Goal: Transaction & Acquisition: Purchase product/service

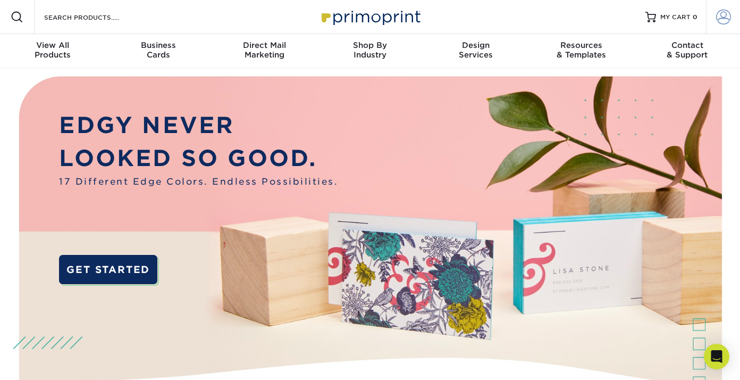
click at [726, 23] on span at bounding box center [723, 17] width 15 height 15
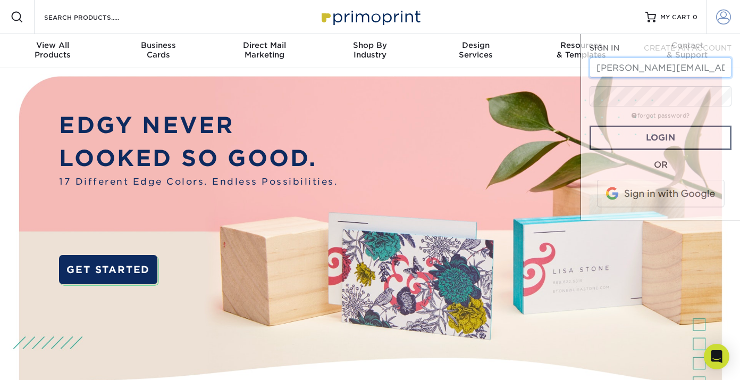
scroll to position [0, 4]
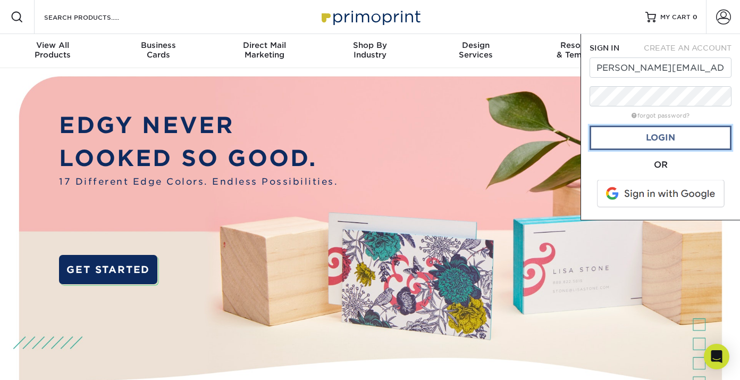
click at [675, 143] on link "Login" at bounding box center [661, 137] width 142 height 24
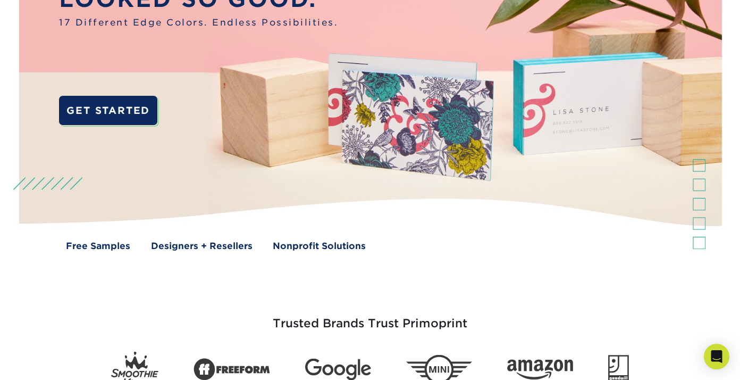
scroll to position [0, 0]
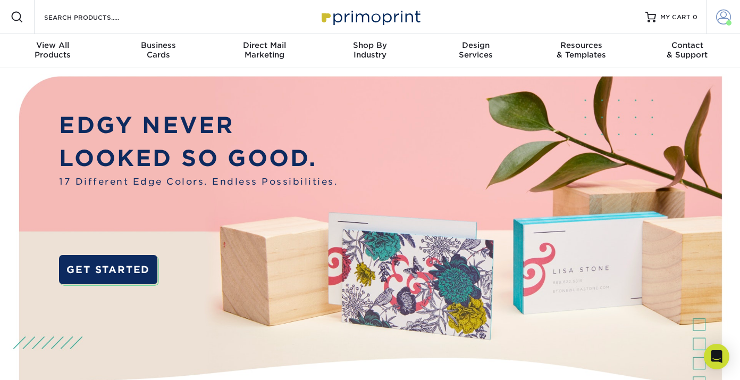
click at [726, 17] on span at bounding box center [723, 17] width 15 height 15
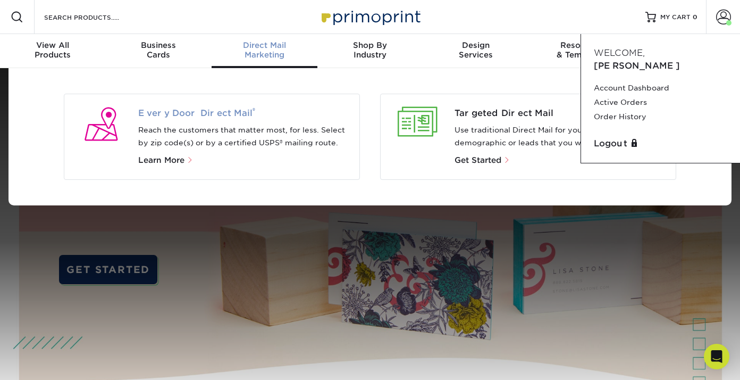
click at [227, 111] on span "Every Door Direct Mail ®" at bounding box center [244, 113] width 213 height 13
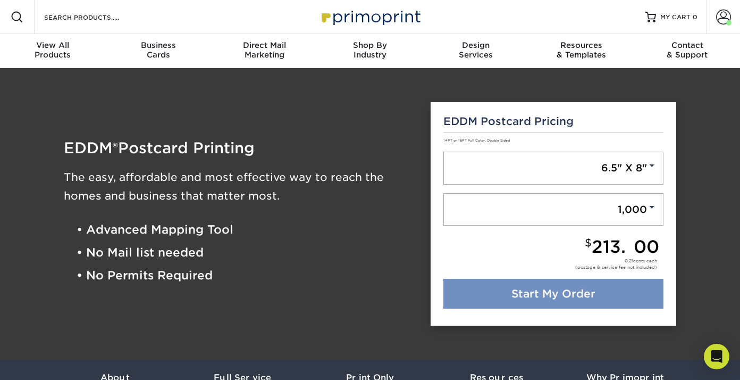
click at [549, 291] on link "Start My Order" at bounding box center [553, 294] width 221 height 30
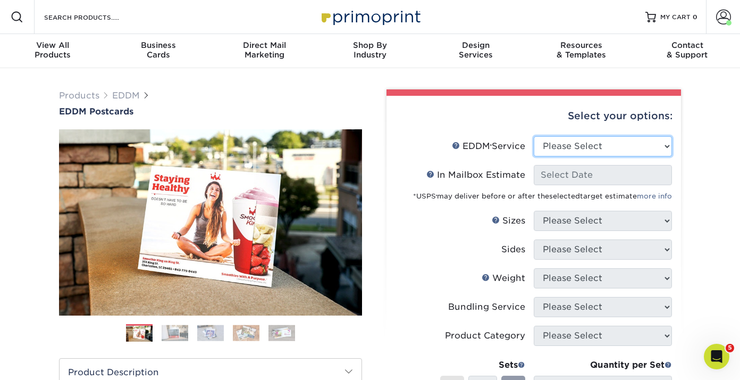
click at [576, 147] on select "Please Select Full Service Print Only" at bounding box center [603, 146] width 138 height 20
select select "print_only"
click at [534, 136] on select "Please Select Full Service Print Only" at bounding box center [603, 146] width 138 height 20
select select "-1"
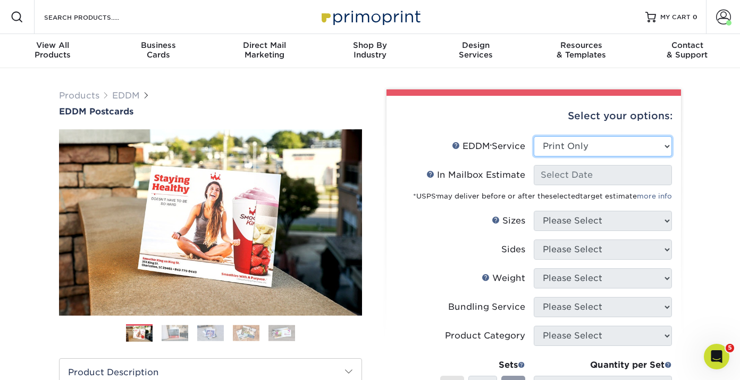
select select "-1"
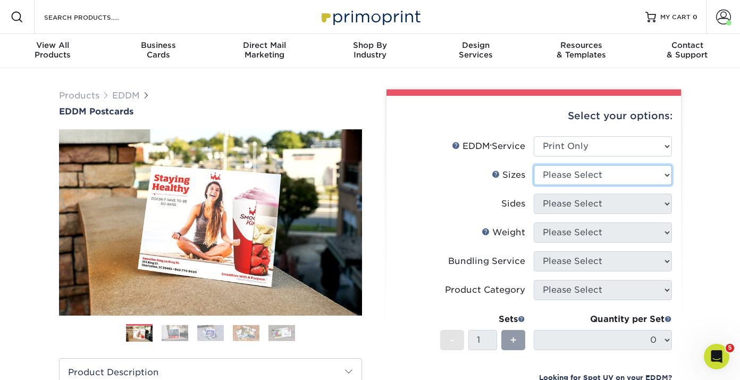
click at [581, 173] on select "Please Select 4.5" x 12" 6" x 12" 6.5" x 8" 6.5" x 9" 6.5" x 12" 7" x 8.5" 8" x…" at bounding box center [603, 175] width 138 height 20
select select "6.50x8.00"
click at [534, 165] on select "Please Select 4.5" x 12" 6" x 12" 6.5" x 8" 6.5" x 9" 6.5" x 12" 7" x 8.5" 8" x…" at bounding box center [603, 175] width 138 height 20
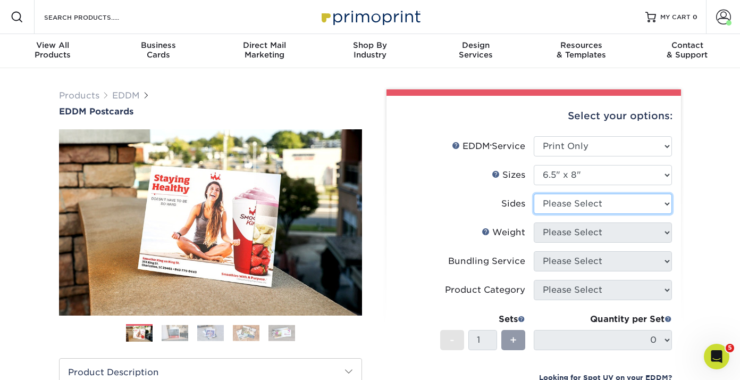
click at [582, 202] on select "Please Select Print Both Sides Print Front Only" at bounding box center [603, 204] width 138 height 20
select select "13abbda7-1d64-4f25-8bb2-c179b224825d"
click at [534, 194] on select "Please Select Print Both Sides Print Front Only" at bounding box center [603, 204] width 138 height 20
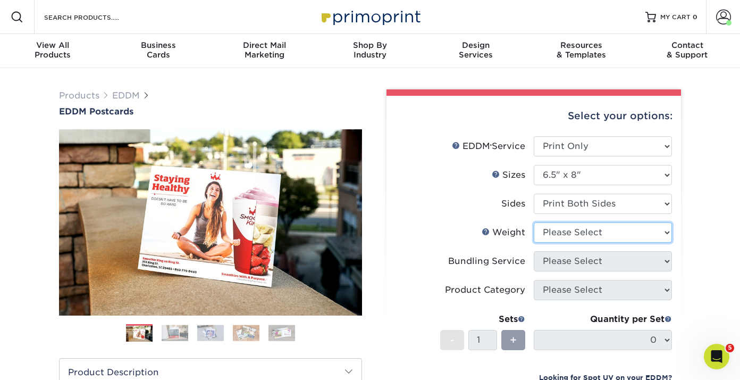
click at [587, 230] on select "Please Select 16PT 14PT" at bounding box center [603, 232] width 138 height 20
select select "16PT"
click at [534, 222] on select "Please Select 16PT 14PT" at bounding box center [603, 232] width 138 height 20
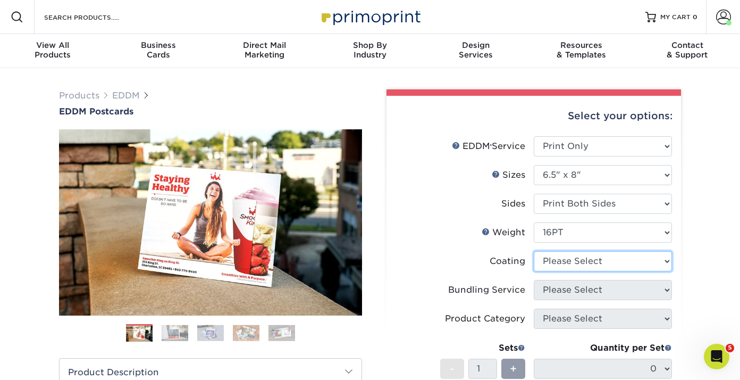
click at [589, 259] on select at bounding box center [603, 261] width 138 height 20
select select "ae367451-b2b8-45df-a344-0f05b6a12993"
click at [534, 251] on select at bounding box center [603, 261] width 138 height 20
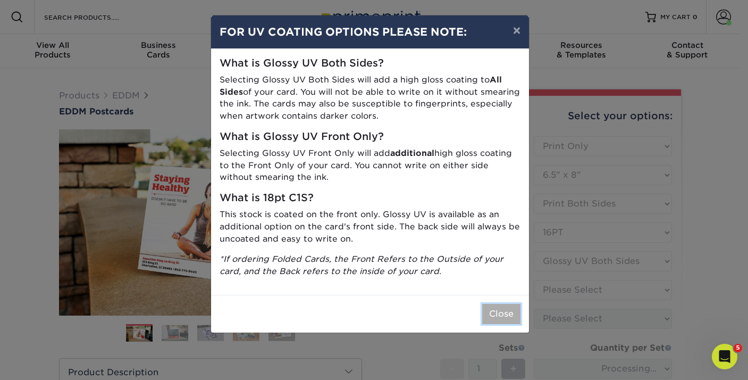
click at [498, 316] on button "Close" at bounding box center [501, 314] width 38 height 20
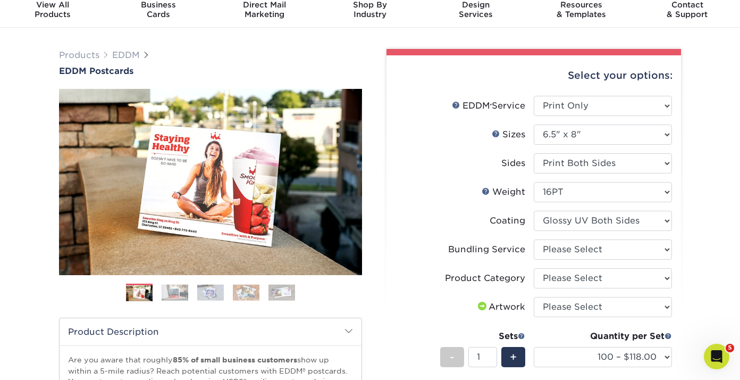
scroll to position [90, 0]
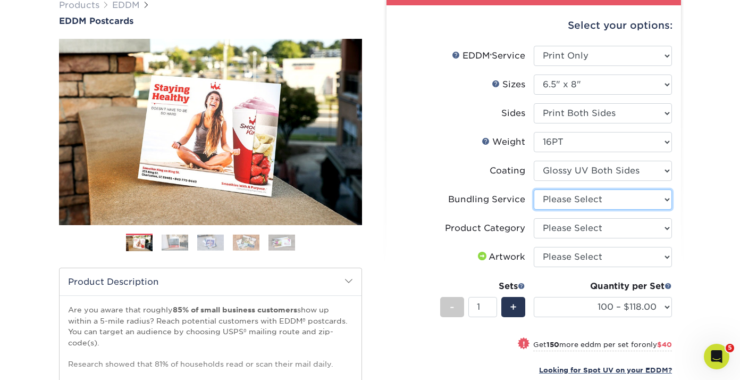
click at [566, 199] on select "Please Select No Bundling Services Yes, Bundles of 50 (+2 Days) Yes, Bundles of…" at bounding box center [603, 199] width 138 height 20
select select "58689abb-25c0-461c-a4c3-a80b627d6649"
click at [534, 189] on select "Please Select No Bundling Services Yes, Bundles of 50 (+2 Days) Yes, Bundles of…" at bounding box center [603, 199] width 138 height 20
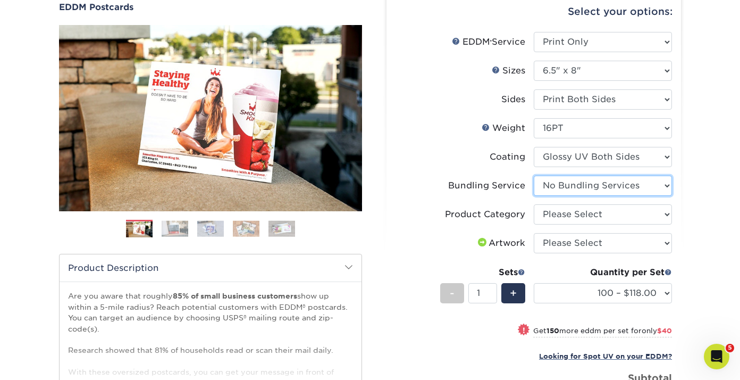
scroll to position [105, 0]
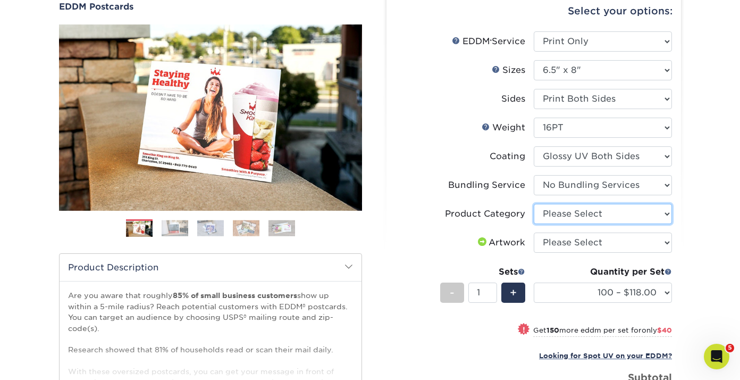
click at [578, 212] on select "Please Select Postcards" at bounding box center [603, 214] width 138 height 20
select select "9b7272e0-d6c8-4c3c-8e97-d3a1bcdab858"
click at [534, 204] on select "Please Select Postcards" at bounding box center [603, 214] width 138 height 20
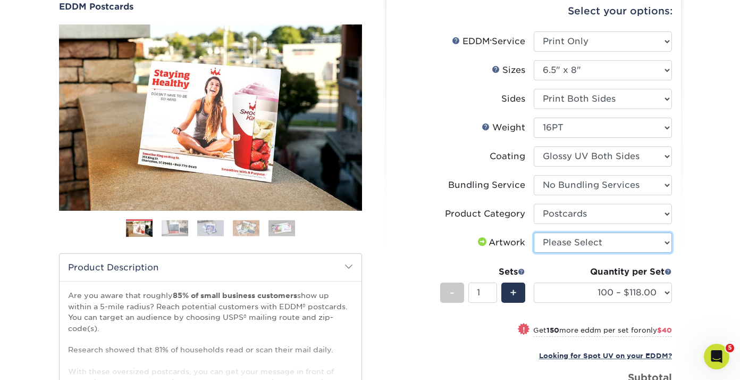
click at [586, 246] on select "Please Select I will upload files I need a design - $150" at bounding box center [603, 242] width 138 height 20
select select "upload"
click at [534, 232] on select "Please Select I will upload files I need a design - $150" at bounding box center [603, 242] width 138 height 20
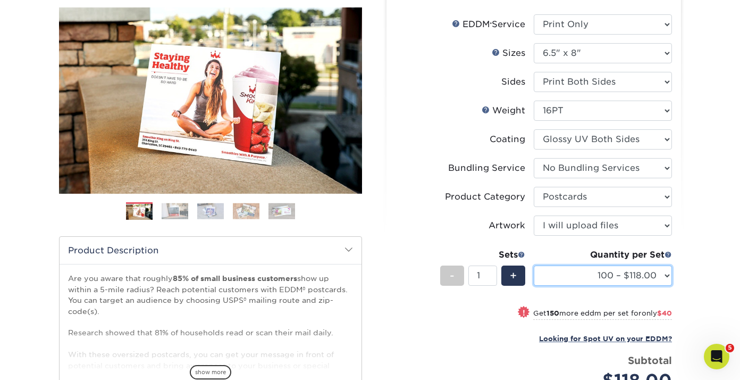
click at [668, 276] on select "100 – $118.00 250 – $158.00 500 – $182.00 1000 – $209.00 2500 – $337.00 5000 – …" at bounding box center [603, 275] width 138 height 20
select select "500 – $182.00"
click at [534, 265] on select "100 – $118.00 250 – $158.00 500 – $182.00 1000 – $209.00 2500 – $337.00 5000 – …" at bounding box center [603, 275] width 138 height 20
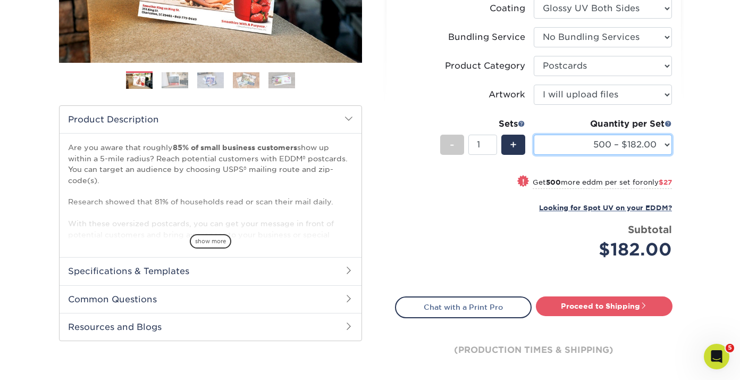
scroll to position [257, 0]
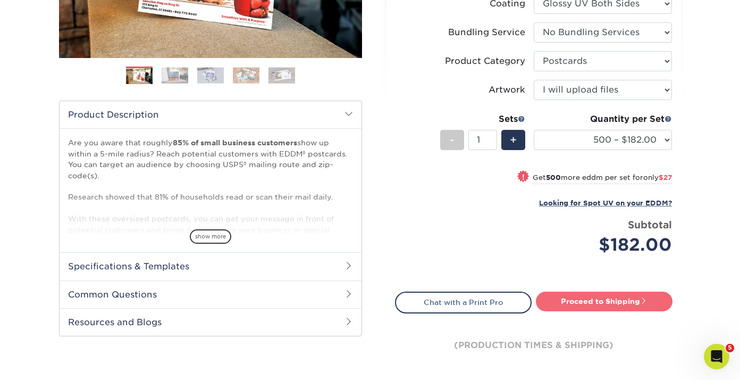
click at [599, 303] on link "Proceed to Shipping" at bounding box center [604, 300] width 137 height 19
type input "Set 1"
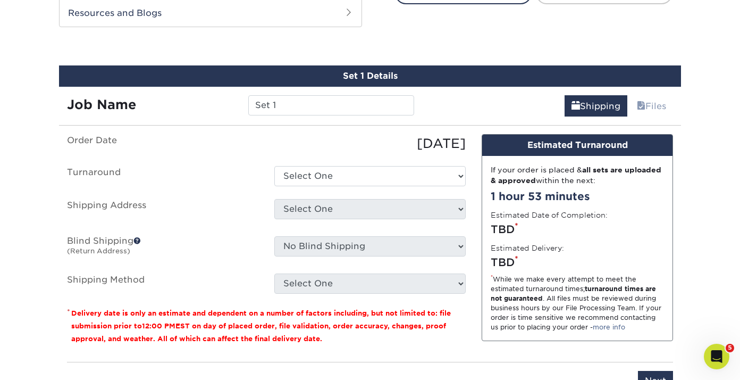
scroll to position [577, 0]
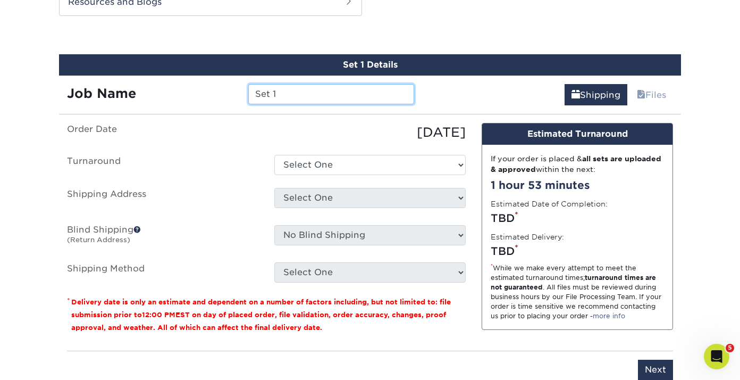
drag, startPoint x: 279, startPoint y: 96, endPoint x: 242, endPoint y: 90, distance: 37.2
click at [242, 90] on div "Set 1" at bounding box center [330, 94] width 181 height 20
type input "624 Hillsborough Rd"
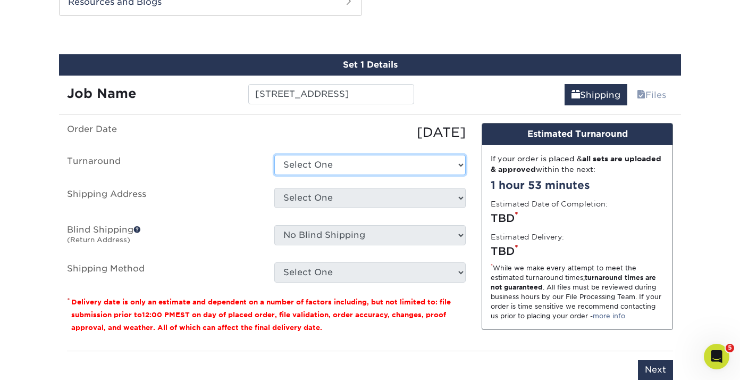
click at [313, 159] on select "Select One 2-4 Business Days 2 Day Next Business Day" at bounding box center [369, 165] width 191 height 20
select select "4927c2bd-a791-4cb7-be50-c52736009fb6"
click at [274, 155] on select "Select One 2-4 Business Days 2 Day Next Business Day" at bounding box center [369, 165] width 191 height 20
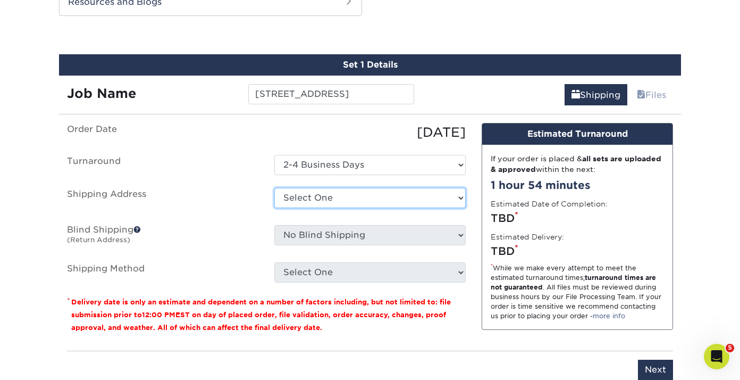
click at [327, 198] on select "Select One Christina Home Grove Street Office + Add New Address" at bounding box center [369, 198] width 191 height 20
select select "272941"
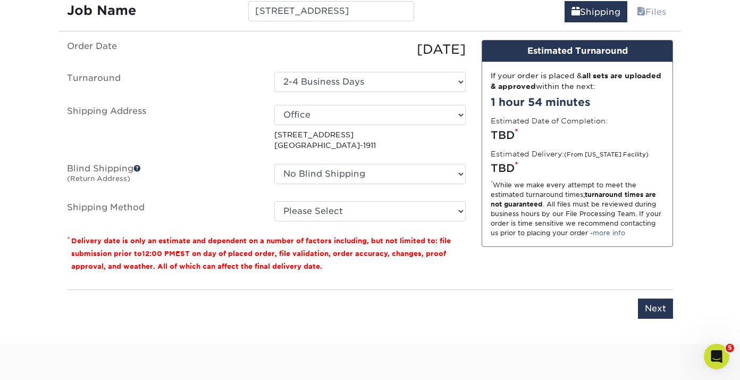
scroll to position [672, 0]
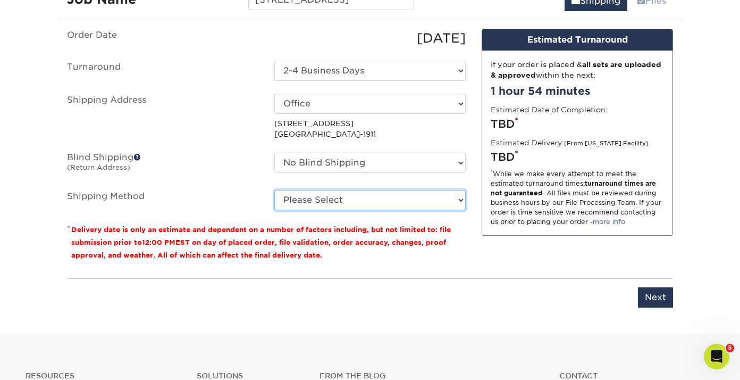
click at [319, 199] on select "Please Select Ground Shipping (+$17.33) 3 Day Shipping Service (+$21.26) 2 Day …" at bounding box center [369, 200] width 191 height 20
select select "03"
click at [274, 190] on select "Please Select Ground Shipping (+$17.33) 3 Day Shipping Service (+$21.26) 2 Day …" at bounding box center [369, 200] width 191 height 20
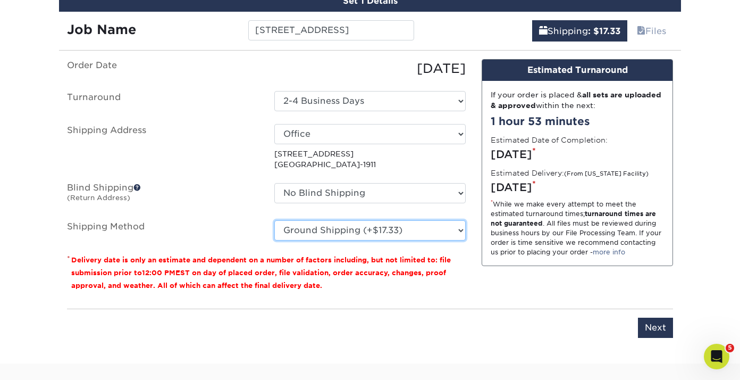
scroll to position [587, 0]
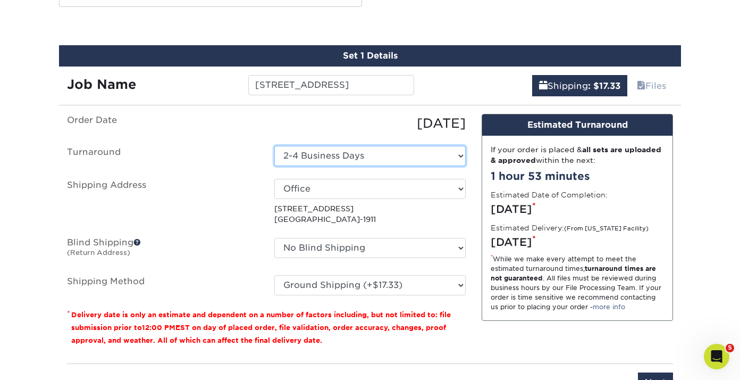
click at [359, 154] on select "Select One 2-4 Business Days 2 Day Next Business Day" at bounding box center [369, 156] width 191 height 20
select select "12e29047-0bfc-40ba-a7ab-23a25b6df091"
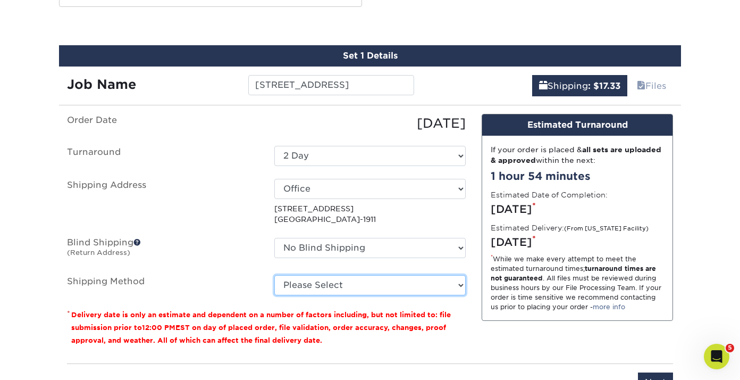
click at [387, 285] on select "Please Select Ground Shipping (+$17.33) 3 Day Shipping Service (+$21.26) 2 Day …" at bounding box center [369, 285] width 191 height 20
select select "03"
click at [274, 275] on select "Please Select Ground Shipping (+$17.33) 3 Day Shipping Service (+$21.26) 2 Day …" at bounding box center [369, 285] width 191 height 20
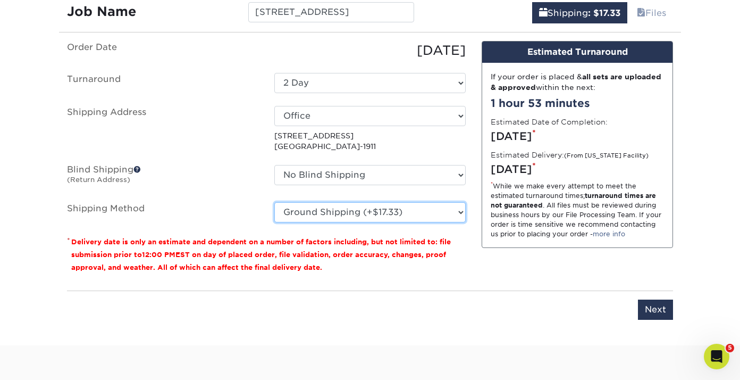
scroll to position [657, 0]
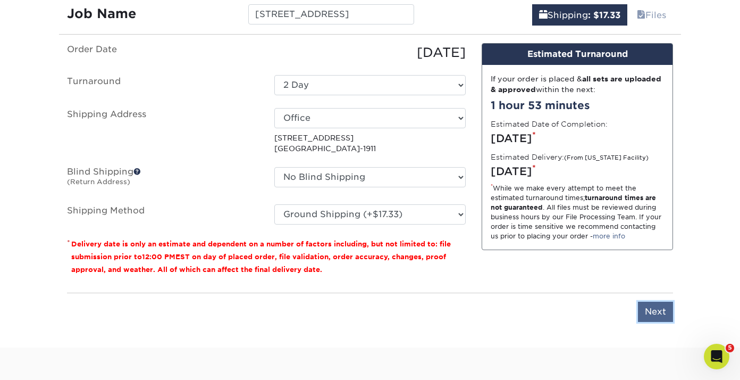
click at [655, 309] on input "Next" at bounding box center [655, 312] width 35 height 20
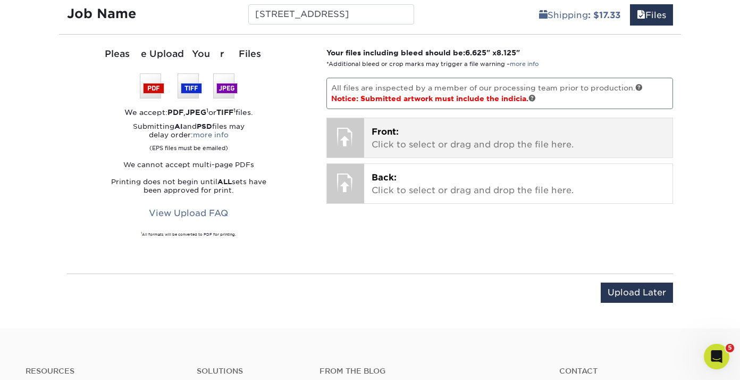
click at [442, 141] on p "Front: Click to select or drag and drop the file here." at bounding box center [519, 138] width 294 height 26
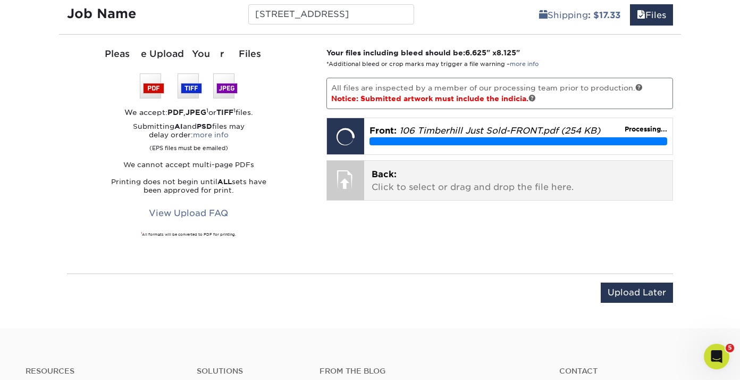
click at [432, 182] on p "Back: Click to select or drag and drop the file here." at bounding box center [519, 181] width 294 height 26
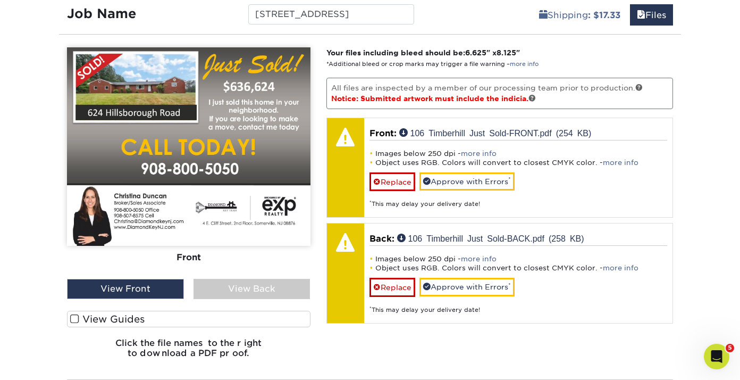
click at [77, 319] on span at bounding box center [74, 319] width 9 height 10
click at [0, 0] on input "View Guides" at bounding box center [0, 0] width 0 height 0
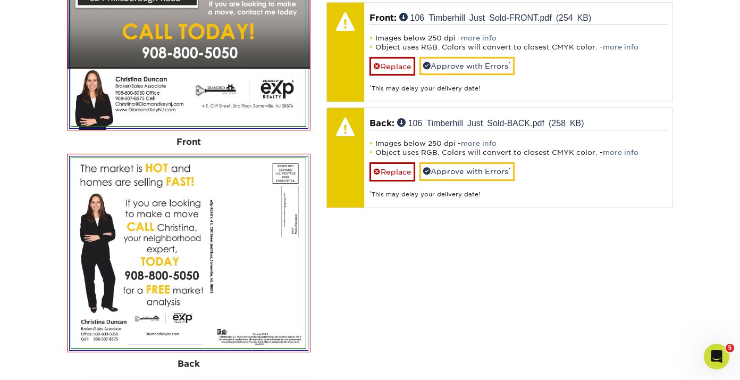
scroll to position [781, 0]
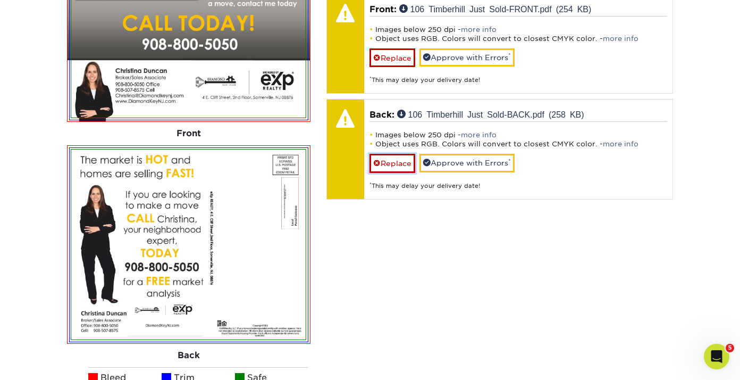
click at [401, 160] on link "Replace" at bounding box center [393, 163] width 46 height 19
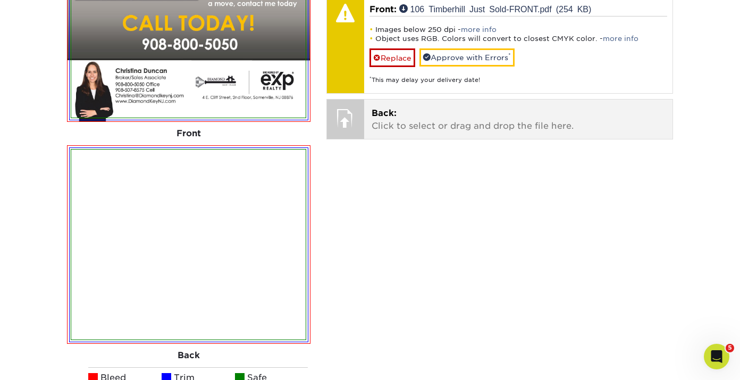
click at [394, 119] on p "Back: Click to select or drag and drop the file here." at bounding box center [519, 120] width 294 height 26
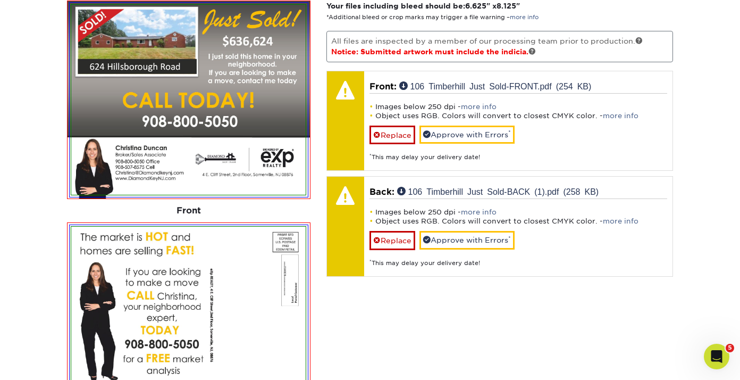
scroll to position [682, 0]
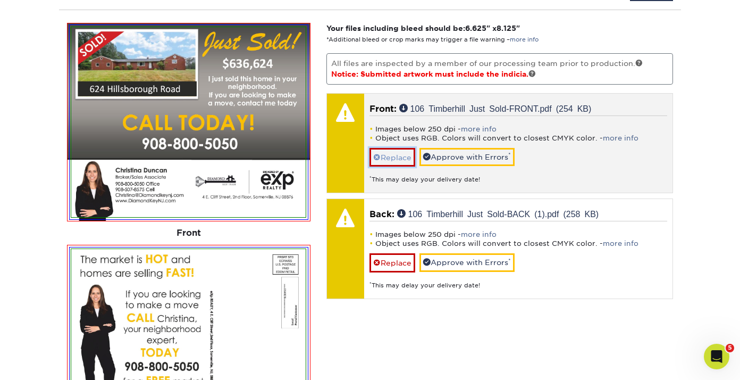
click at [387, 161] on link "Replace" at bounding box center [393, 157] width 46 height 19
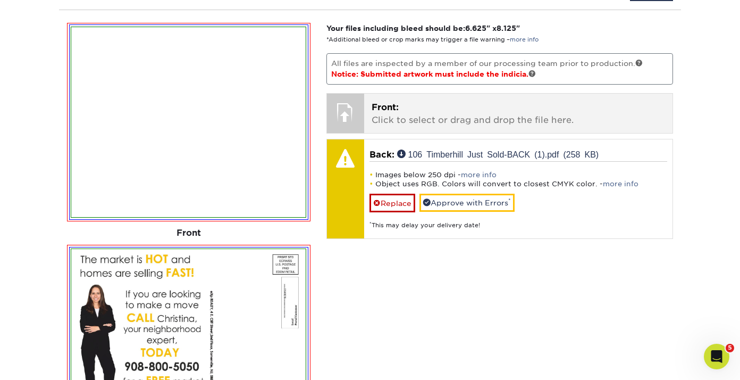
click at [399, 104] on span "Front:" at bounding box center [385, 107] width 27 height 10
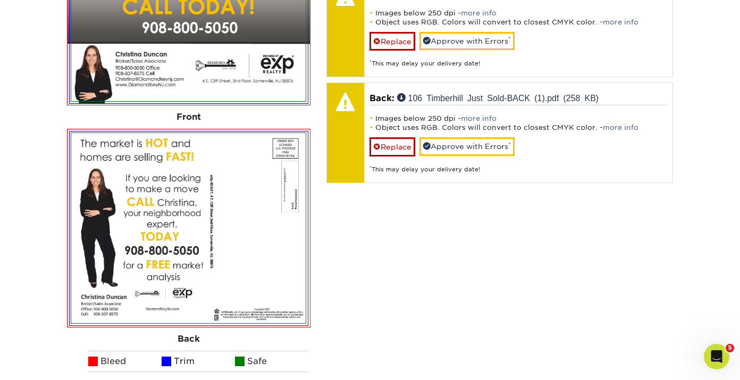
scroll to position [785, 0]
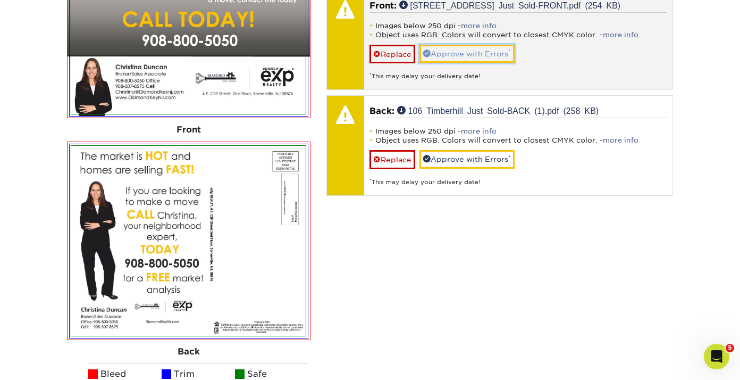
click at [465, 54] on link "Approve with Errors *" at bounding box center [467, 54] width 95 height 18
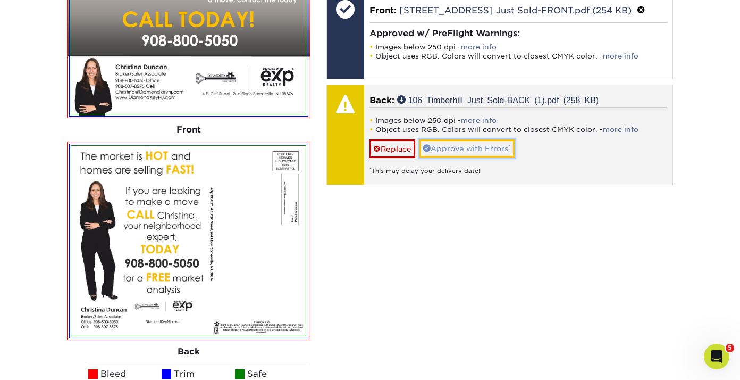
click at [491, 149] on link "Approve with Errors *" at bounding box center [467, 148] width 95 height 18
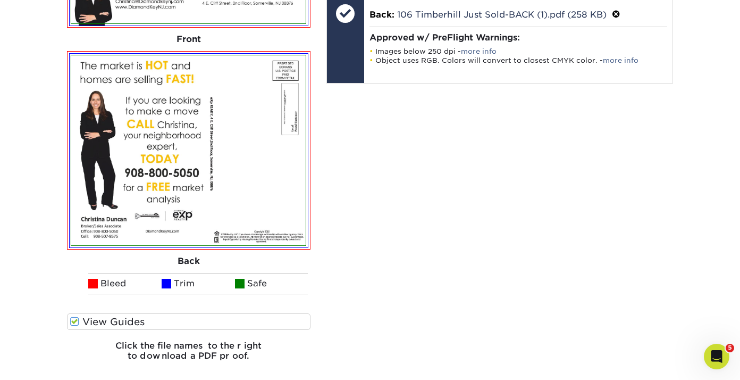
scroll to position [1086, 0]
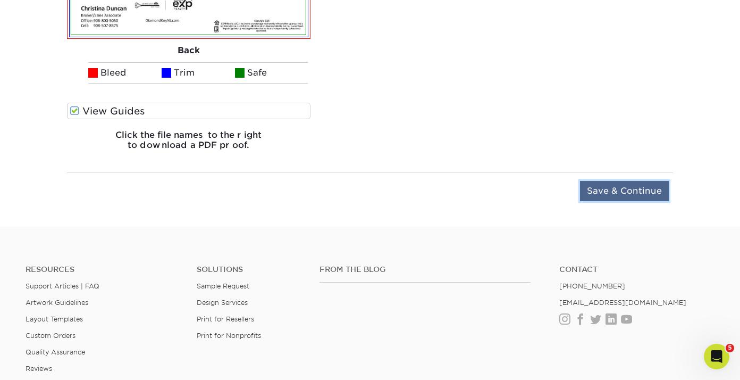
click at [627, 192] on input "Save & Continue" at bounding box center [624, 191] width 89 height 20
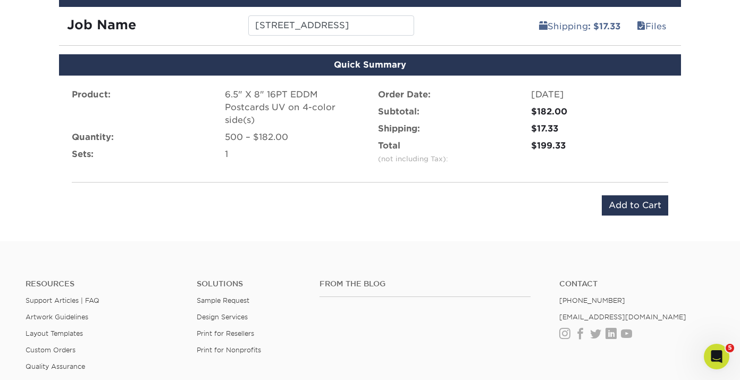
scroll to position [591, 0]
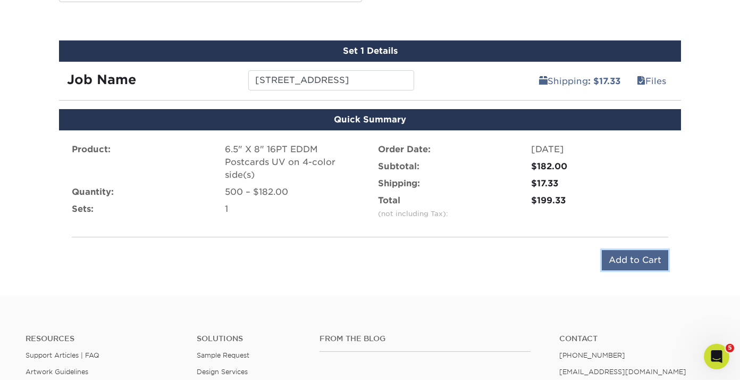
click at [644, 263] on input "Add to Cart" at bounding box center [635, 260] width 66 height 20
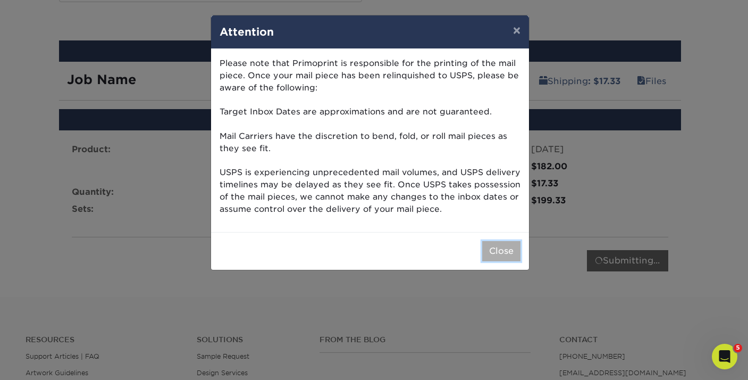
click at [502, 254] on button "Close" at bounding box center [501, 251] width 38 height 20
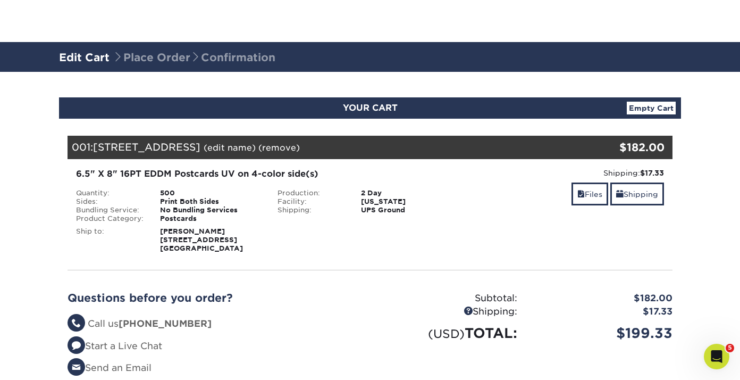
scroll to position [73, 0]
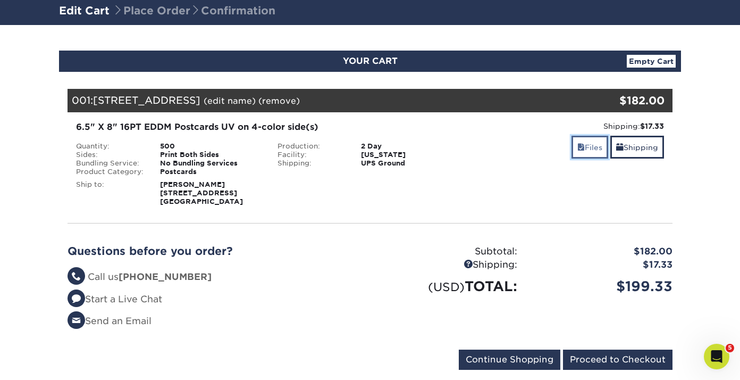
click at [590, 148] on link "Files" at bounding box center [590, 147] width 37 height 23
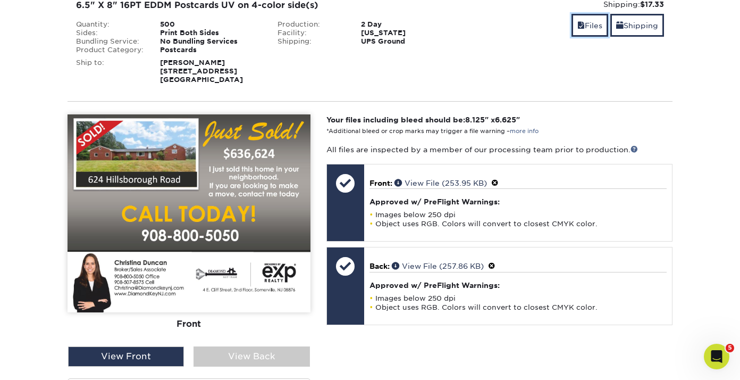
scroll to position [210, 0]
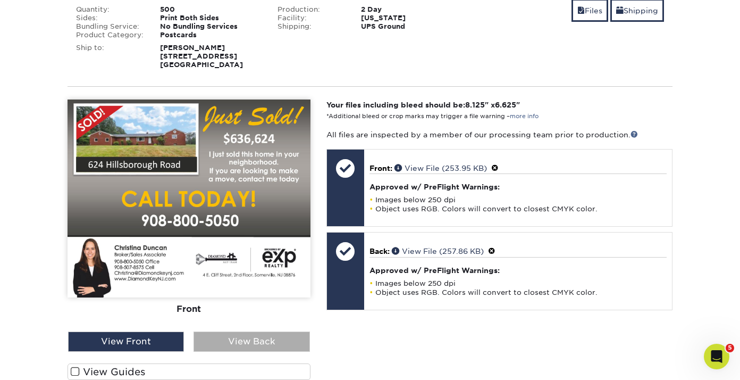
click at [256, 344] on div "View Back" at bounding box center [252, 341] width 116 height 20
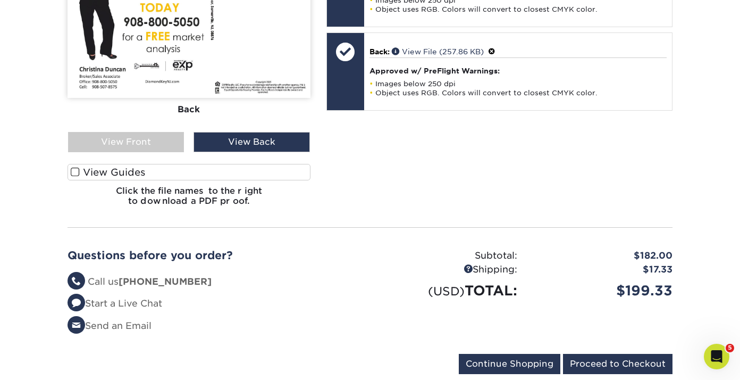
scroll to position [416, 0]
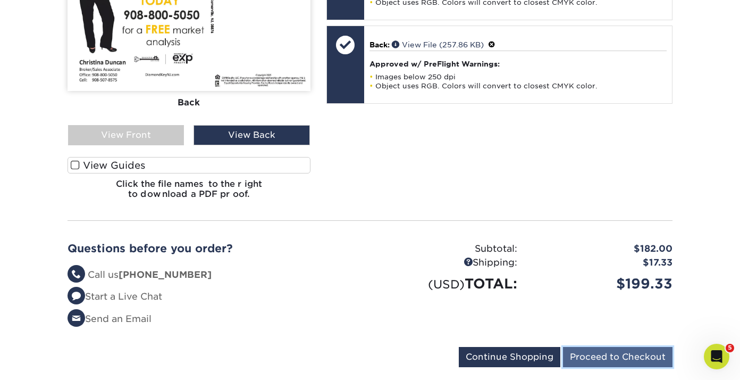
click at [624, 359] on input "Proceed to Checkout" at bounding box center [618, 357] width 110 height 20
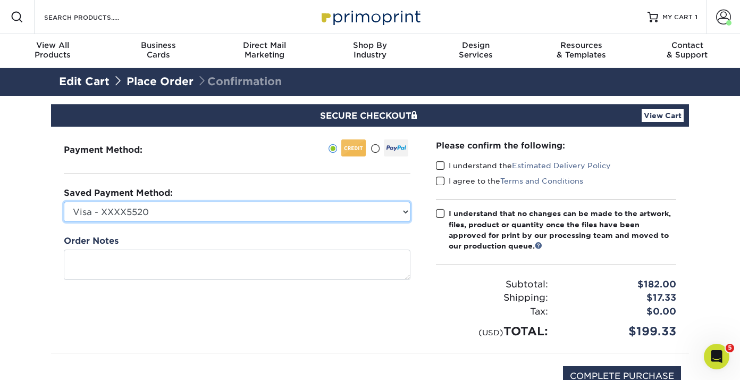
click at [228, 209] on select "Visa - XXXX5520 Visa - XXXX6904 Visa - XXXX8628 Visa - XXXX1229 Visa - XXXX1229…" at bounding box center [237, 212] width 347 height 20
select select "71102"
click at [64, 202] on select "Visa - XXXX5520 Visa - XXXX6904 Visa - XXXX8628 Visa - XXXX1229 Visa - XXXX1229…" at bounding box center [237, 212] width 347 height 20
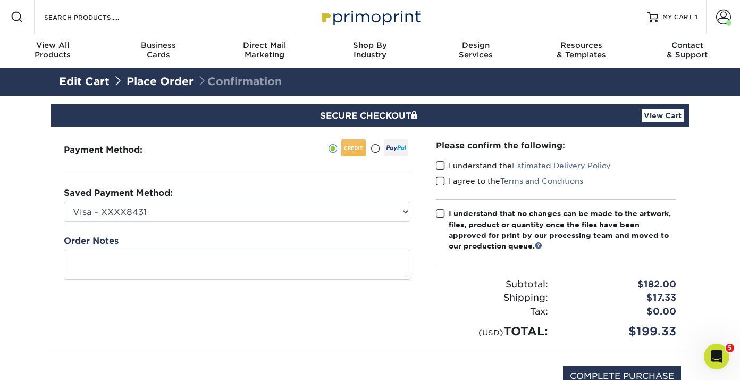
click at [442, 163] on span at bounding box center [440, 166] width 9 height 10
click at [0, 0] on input "I understand the Estimated Delivery Policy" at bounding box center [0, 0] width 0 height 0
click at [443, 181] on span at bounding box center [440, 181] width 9 height 10
click at [0, 0] on input "I agree to the Terms and Conditions" at bounding box center [0, 0] width 0 height 0
click at [441, 214] on span at bounding box center [440, 213] width 9 height 10
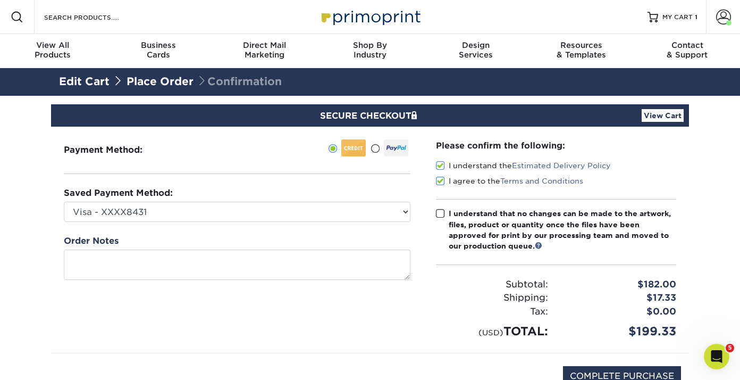
click at [0, 0] on input "I understand that no changes can be made to the artwork, files, product or quan…" at bounding box center [0, 0] width 0 height 0
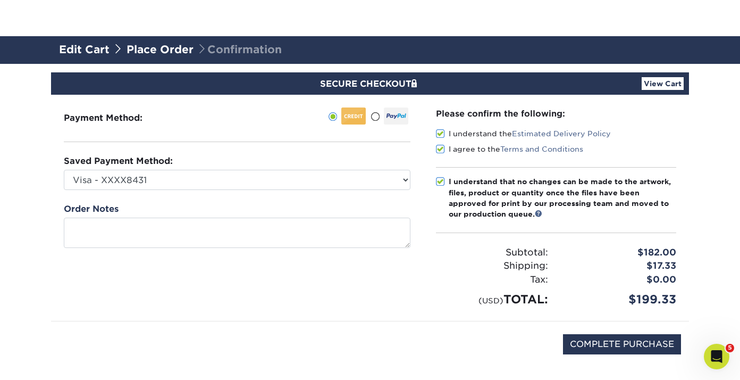
scroll to position [85, 0]
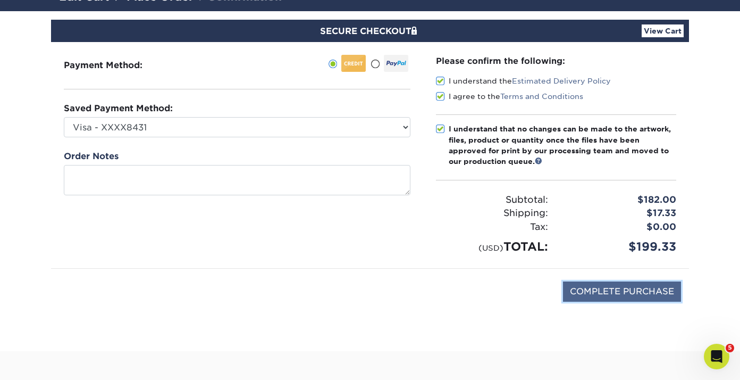
click at [631, 289] on input "COMPLETE PURCHASE" at bounding box center [622, 291] width 118 height 20
type input "PROCESSING, PLEASE WAIT..."
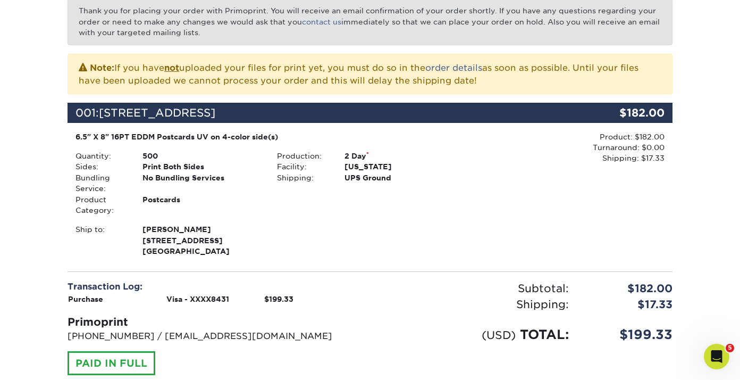
scroll to position [275, 0]
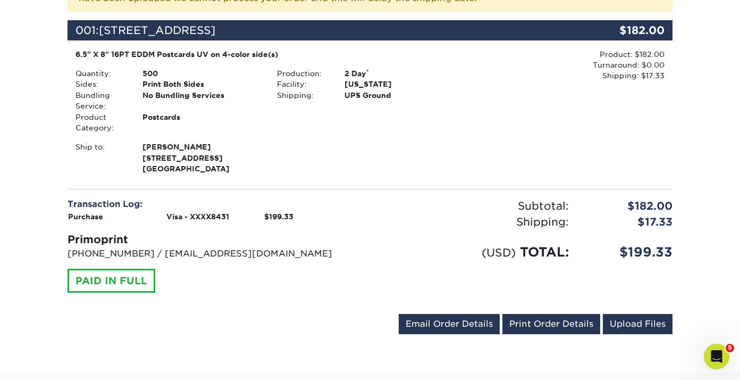
click at [141, 281] on div "PAID IN FULL" at bounding box center [112, 281] width 88 height 24
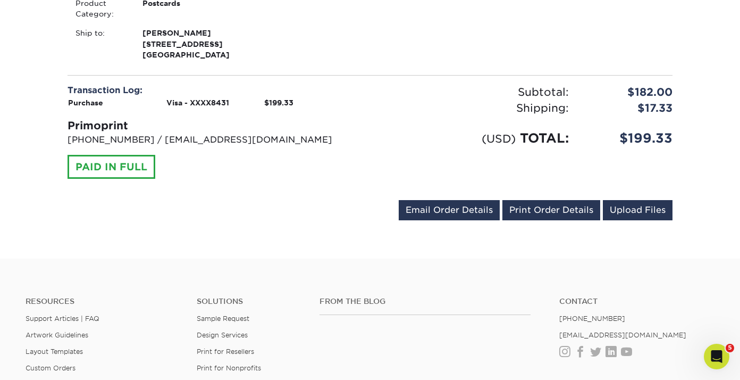
scroll to position [470, 0]
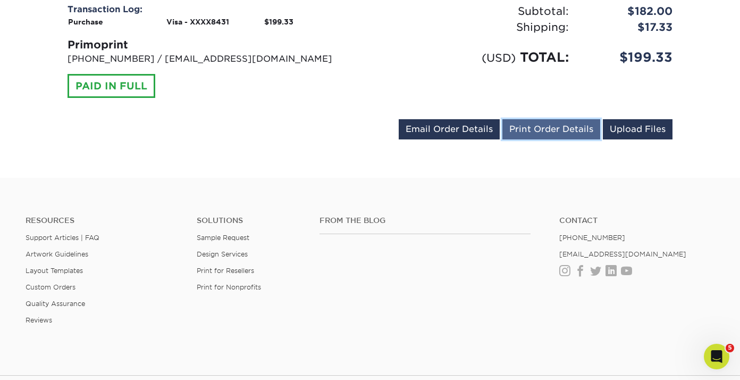
click at [533, 130] on link "Print Order Details" at bounding box center [552, 129] width 98 height 20
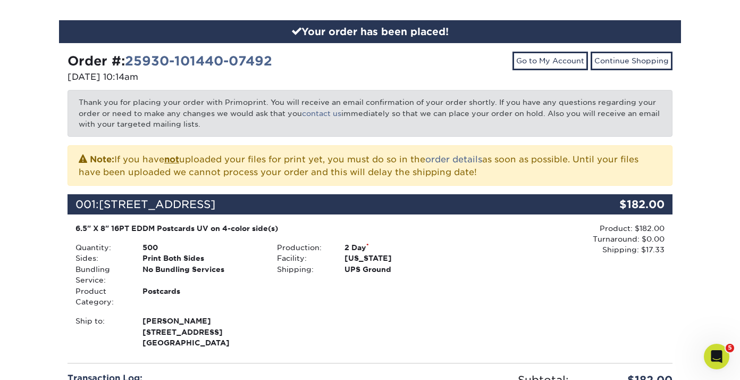
scroll to position [0, 0]
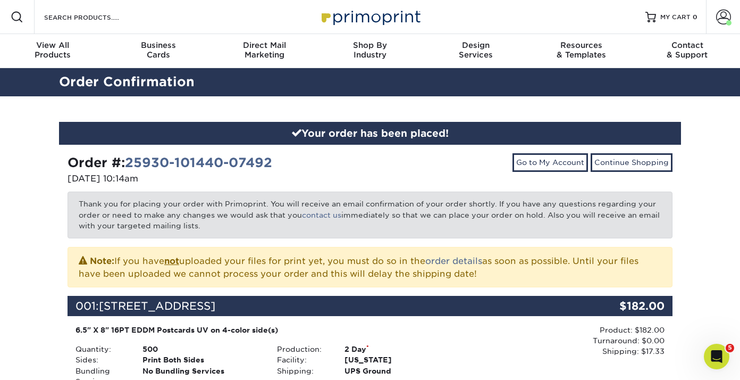
click at [381, 21] on img at bounding box center [370, 16] width 106 height 23
